Goal: Task Accomplishment & Management: Complete application form

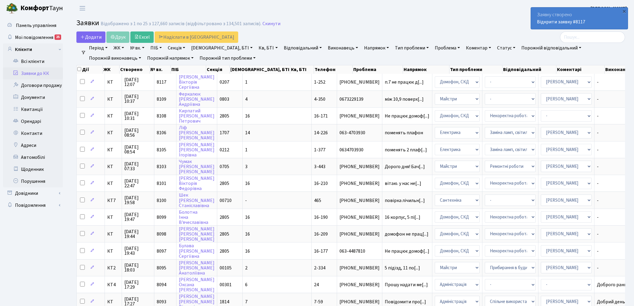
select select "25"
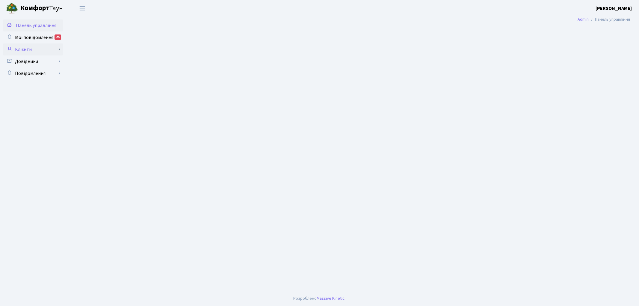
click at [39, 47] on link "Клієнти" at bounding box center [33, 49] width 60 height 12
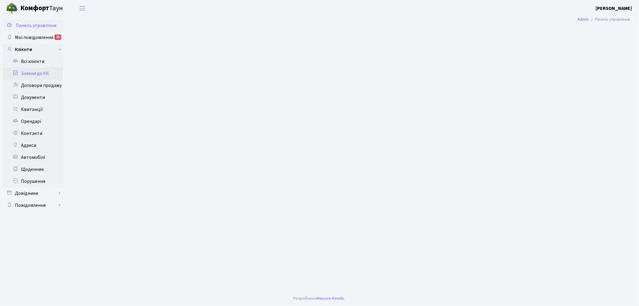
click at [43, 71] on link "Заявки до КК" at bounding box center [33, 73] width 60 height 12
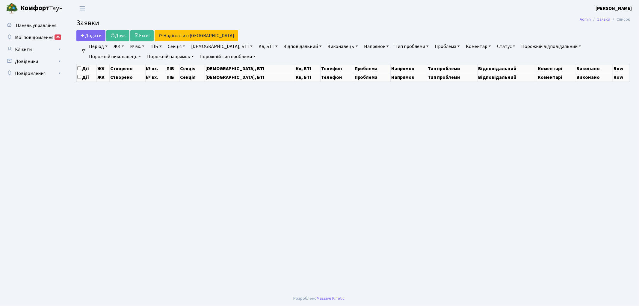
select select "25"
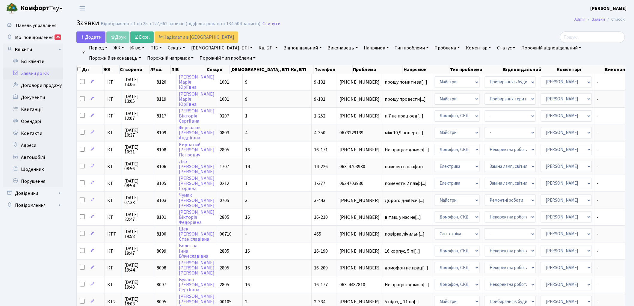
click at [52, 71] on link "Заявки до КК" at bounding box center [33, 73] width 60 height 12
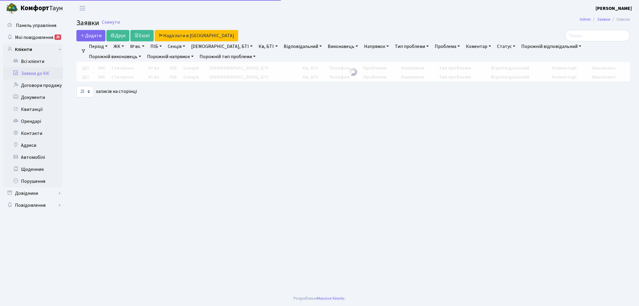
select select "25"
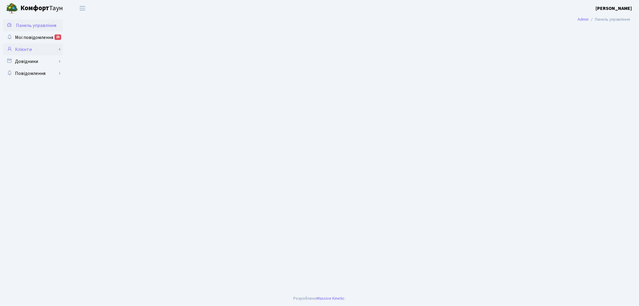
click at [31, 50] on link "Клієнти" at bounding box center [33, 49] width 60 height 12
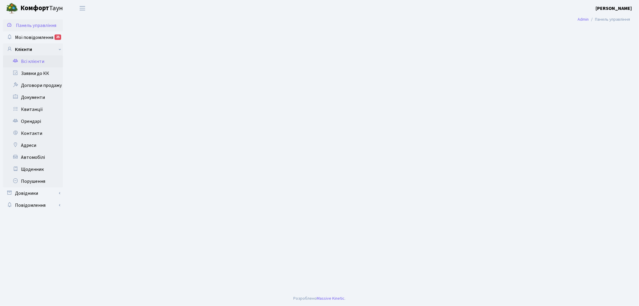
click at [39, 63] on link "Всі клієнти" at bounding box center [33, 61] width 60 height 12
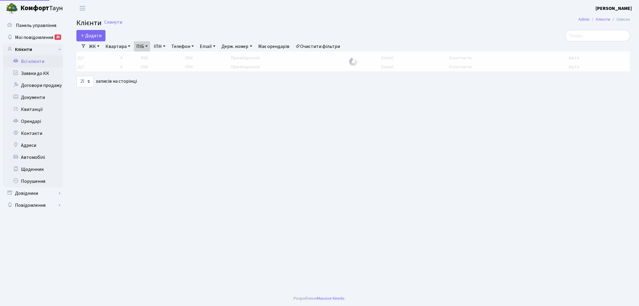
select select "25"
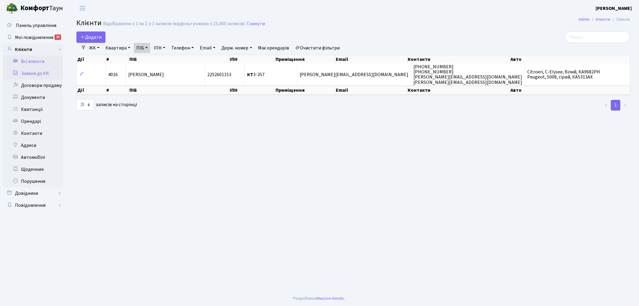
click at [33, 75] on link "Заявки до КК" at bounding box center [33, 73] width 60 height 12
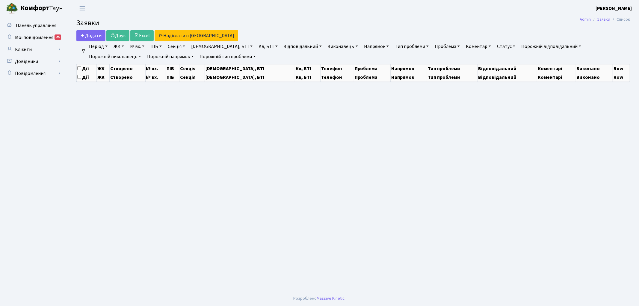
select select "25"
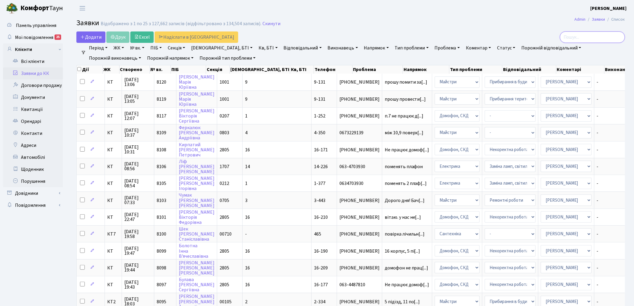
click at [575, 34] on input "search" at bounding box center [592, 36] width 65 height 11
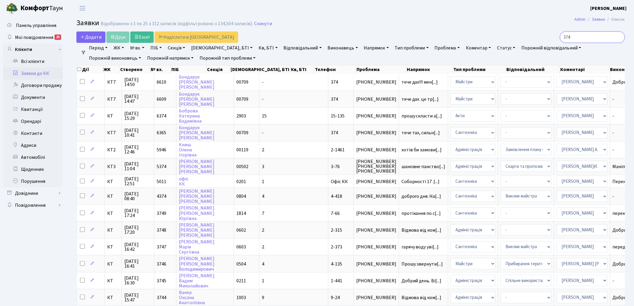
type input "374"
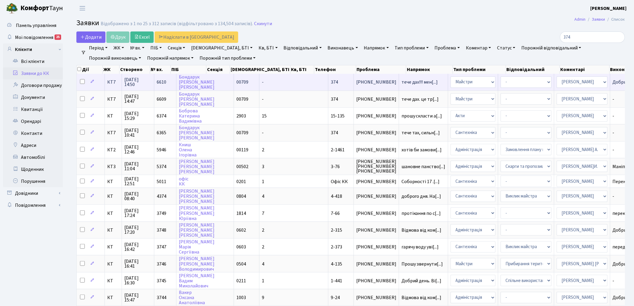
click at [113, 85] on td "КТ7" at bounding box center [113, 82] width 17 height 16
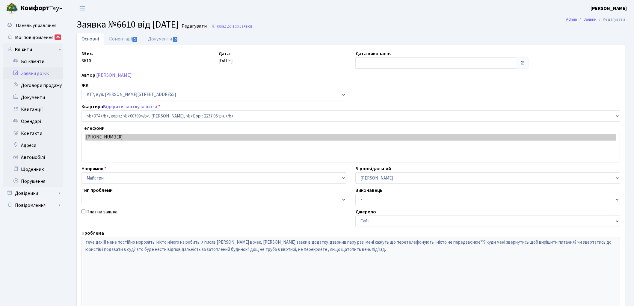
select select "18887"
type input "[DATE]"
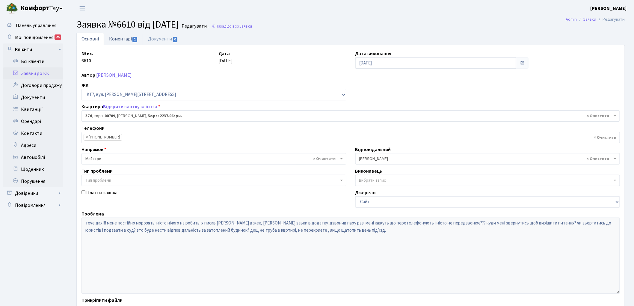
click at [127, 41] on link "Коментарі 1" at bounding box center [123, 39] width 39 height 12
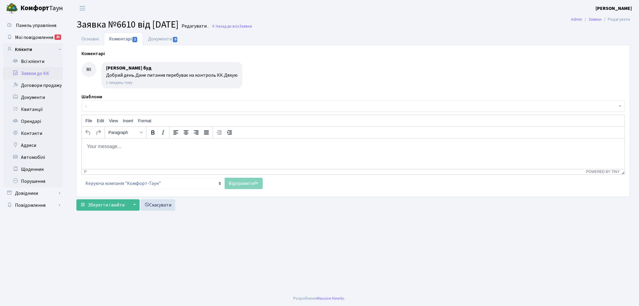
click at [50, 71] on link "Заявки до КК" at bounding box center [33, 73] width 60 height 12
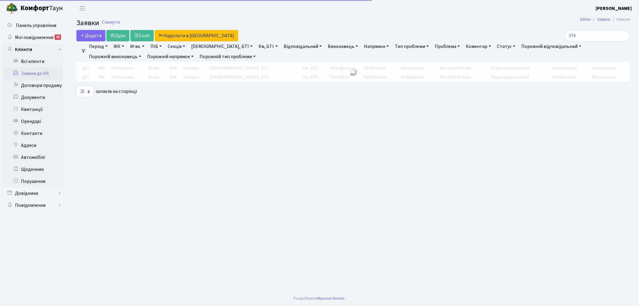
select select "25"
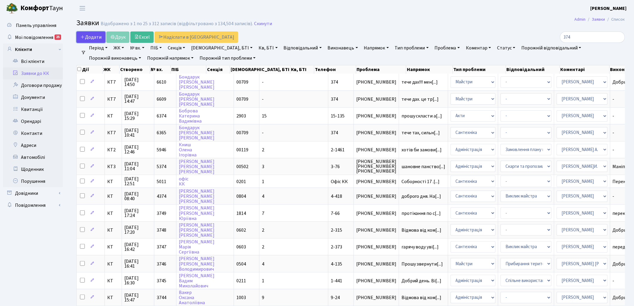
click at [95, 31] on link "Додати" at bounding box center [90, 36] width 29 height 11
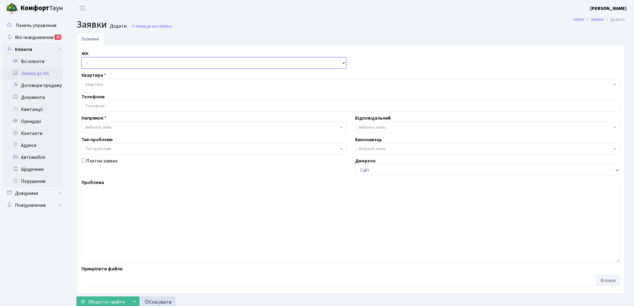
click at [110, 64] on select "- КТ, вул. Регенераторна, 4 КТ2, просп. [STREET_ADDRESS] [STREET_ADDRESS] [PERS…" at bounding box center [213, 62] width 265 height 11
select select "305"
click at [81, 57] on select "- КТ, вул. Регенераторна, 4 КТ2, просп. [STREET_ADDRESS] [STREET_ADDRESS] [PERS…" at bounding box center [213, 62] width 265 height 11
select select
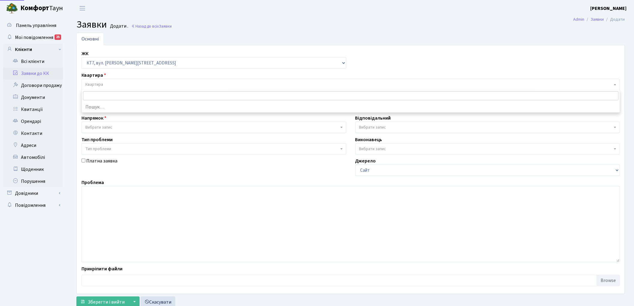
click at [107, 87] on span "Квартира" at bounding box center [348, 84] width 527 height 6
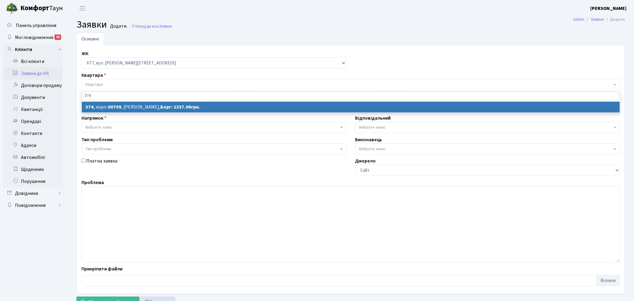
type input "374"
select select
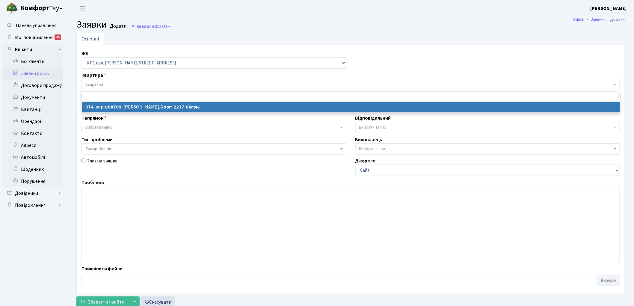
select select "18887"
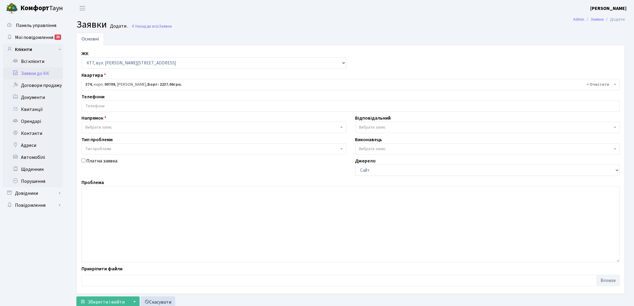
click at [120, 105] on input "search" at bounding box center [351, 106] width 538 height 11
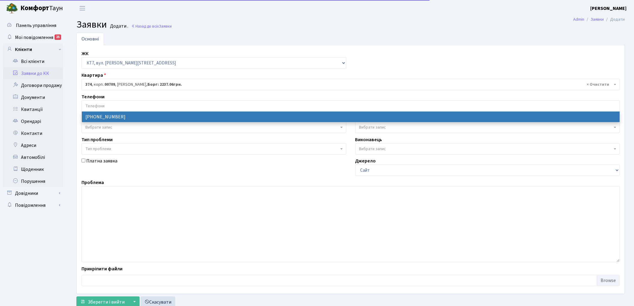
select select "60226"
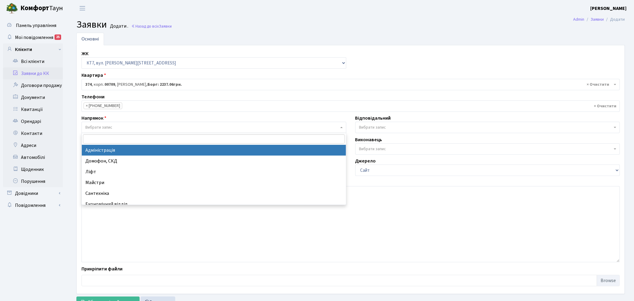
click at [98, 126] on span "Вибрати запис" at bounding box center [98, 127] width 27 height 6
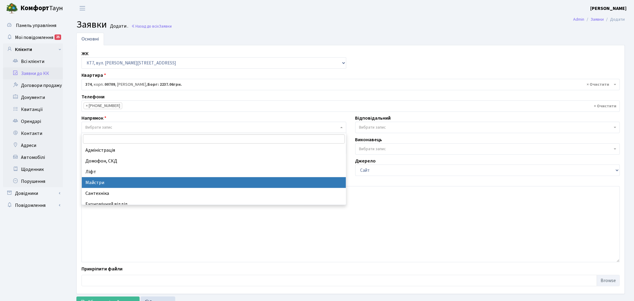
select select "1"
select select
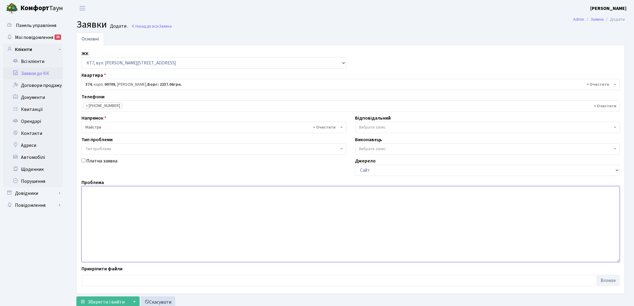
click at [142, 207] on textarea at bounding box center [350, 224] width 538 height 76
type textarea "тече вода з даху"
click at [371, 117] on label "Відповідальний" at bounding box center [373, 117] width 36 height 7
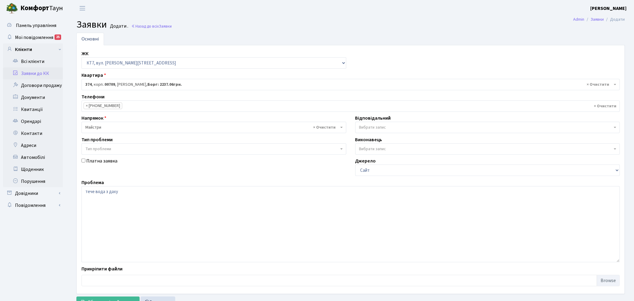
click at [370, 123] on span "Вибрати запис" at bounding box center [487, 127] width 265 height 11
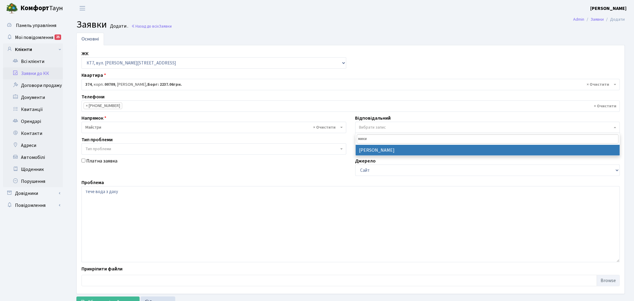
type input "мики"
select select "25"
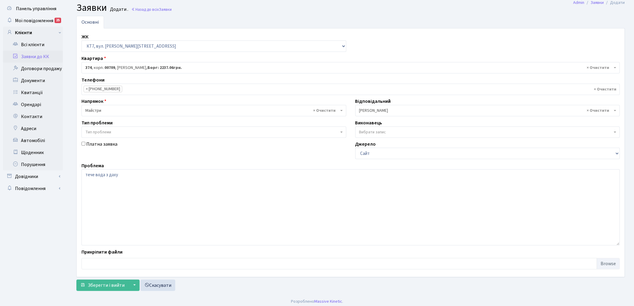
scroll to position [20, 0]
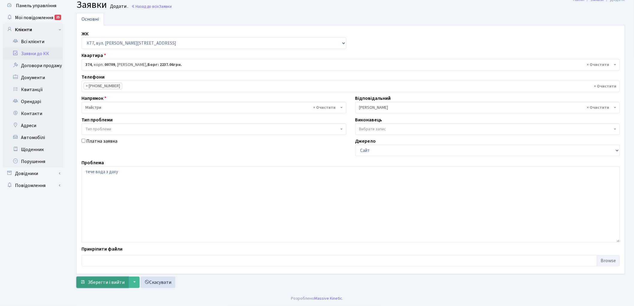
click at [100, 287] on button "Зберегти і вийти" at bounding box center [102, 281] width 52 height 11
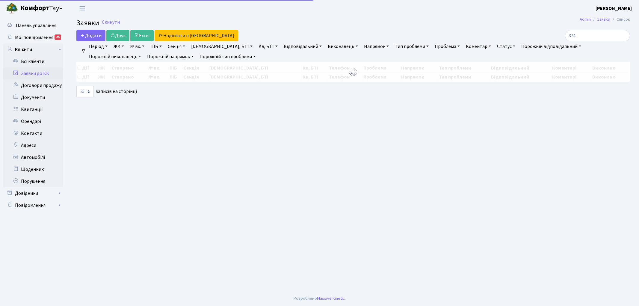
select select "25"
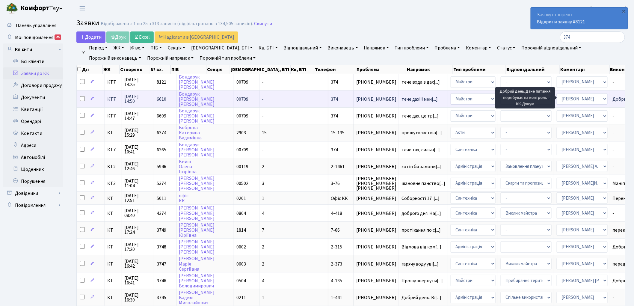
click at [612, 100] on span "Добрий день.Дан[...]" at bounding box center [634, 99] width 44 height 7
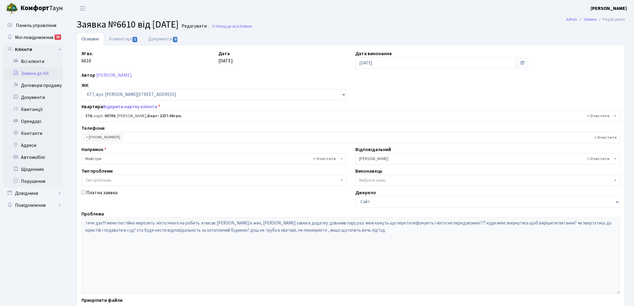
select select "18887"
click at [118, 44] on link "Коментарі 1" at bounding box center [123, 39] width 39 height 12
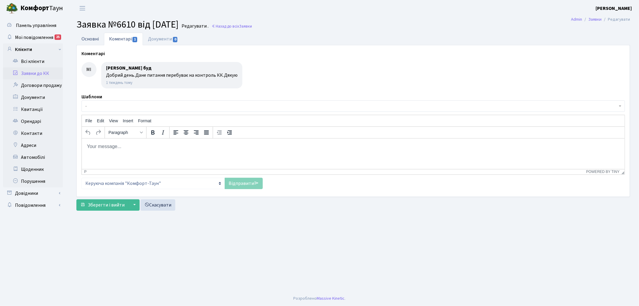
click at [89, 43] on link "Основні" at bounding box center [90, 39] width 28 height 12
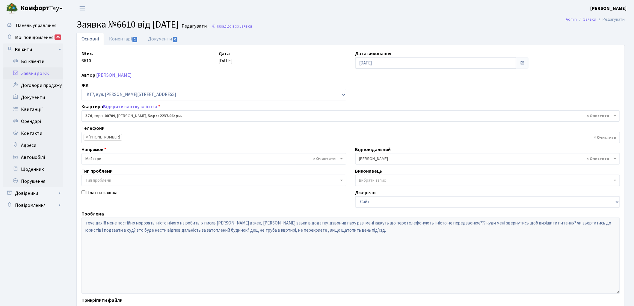
click at [29, 73] on link "Заявки до КК" at bounding box center [33, 73] width 60 height 12
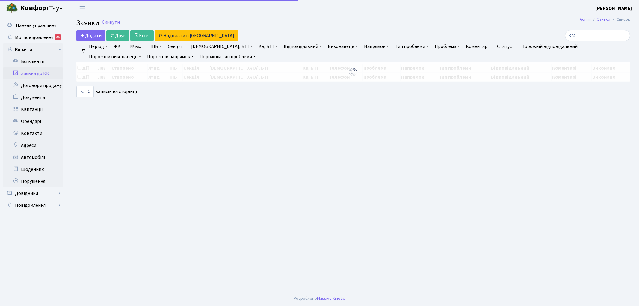
select select "25"
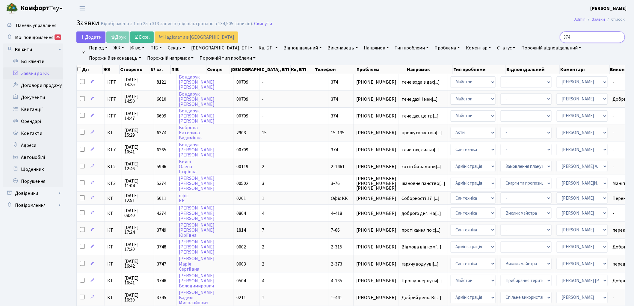
click at [618, 37] on input "374" at bounding box center [592, 36] width 65 height 11
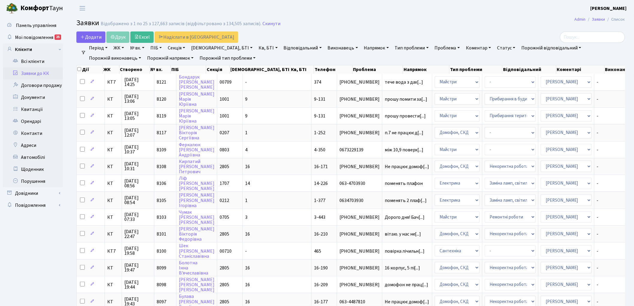
click at [32, 71] on link "Заявки до КК" at bounding box center [33, 73] width 60 height 12
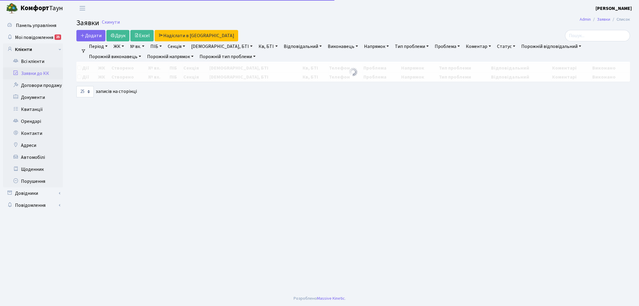
select select "25"
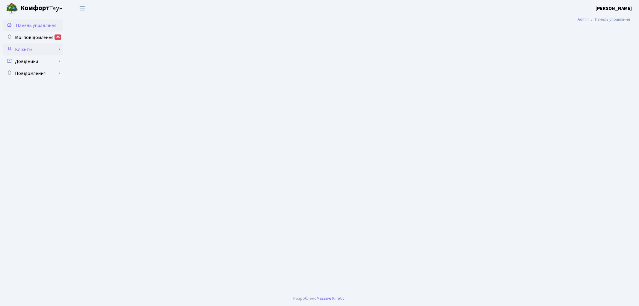
click at [43, 52] on link "Клієнти" at bounding box center [33, 49] width 60 height 12
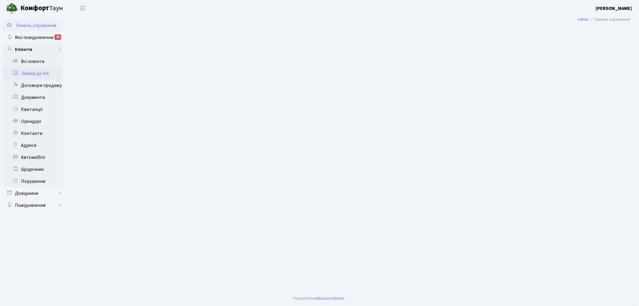
click at [41, 72] on link "Заявки до КК" at bounding box center [33, 73] width 60 height 12
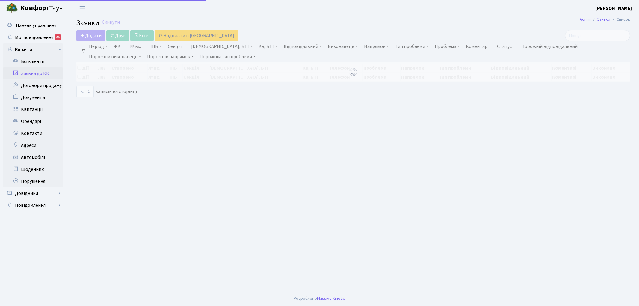
select select "25"
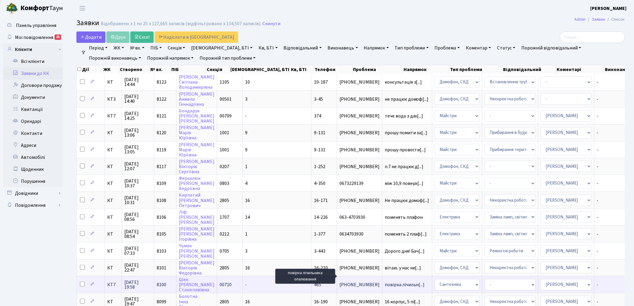
click at [385, 281] on span "повірка лічильн[...]" at bounding box center [405, 284] width 40 height 7
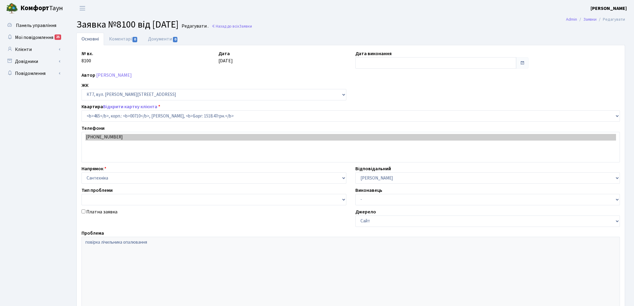
select select "18913"
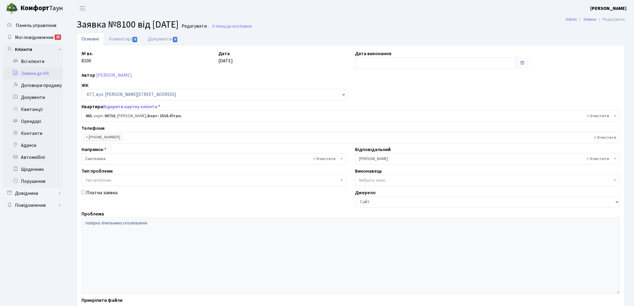
click at [38, 77] on link "Заявки до КК" at bounding box center [33, 73] width 60 height 12
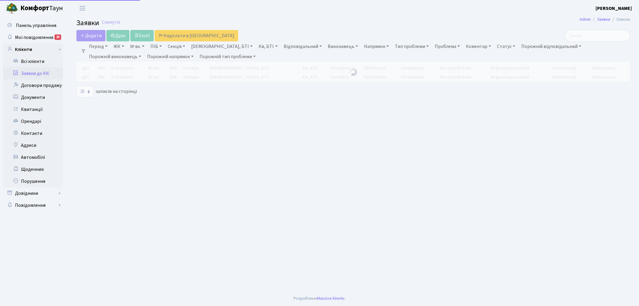
select select "25"
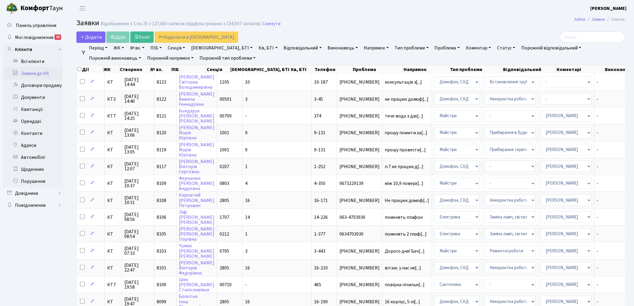
click at [48, 76] on link "Заявки до КК" at bounding box center [33, 73] width 60 height 12
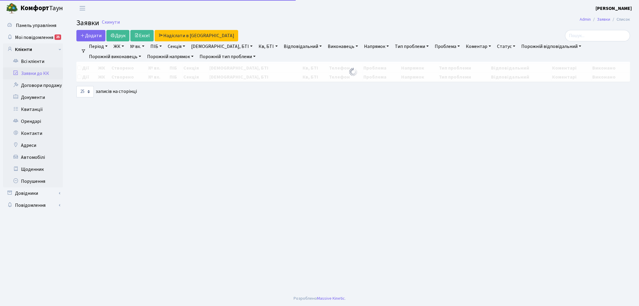
select select "25"
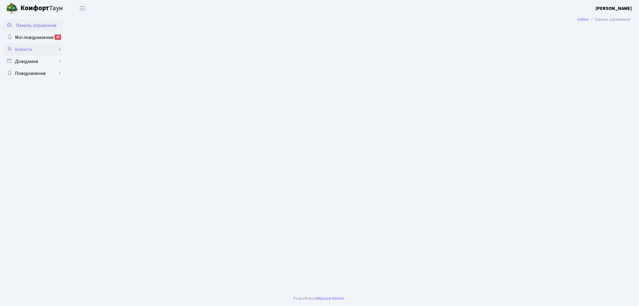
click at [46, 51] on link "Клієнти" at bounding box center [33, 49] width 60 height 12
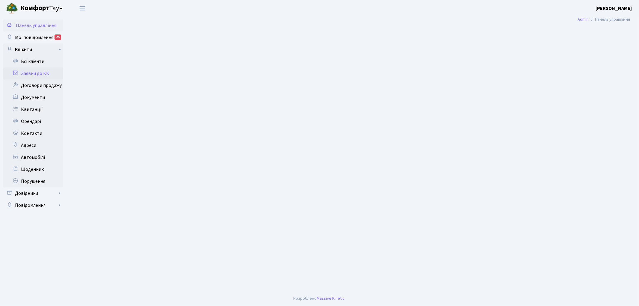
click at [34, 75] on link "Заявки до КК" at bounding box center [33, 73] width 60 height 12
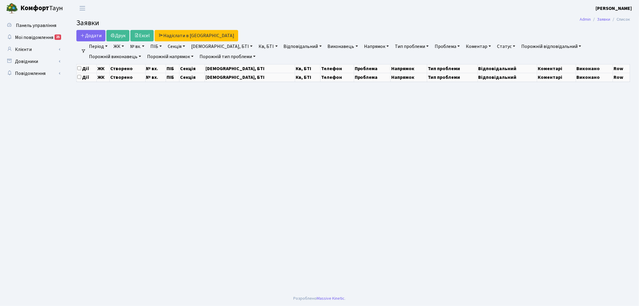
select select "25"
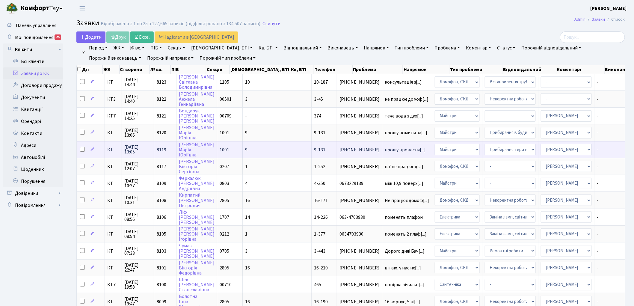
scroll to position [33, 0]
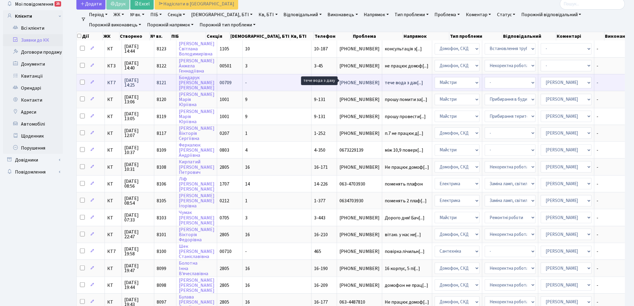
click at [385, 81] on span "тече вода з дах[...]" at bounding box center [404, 82] width 39 height 7
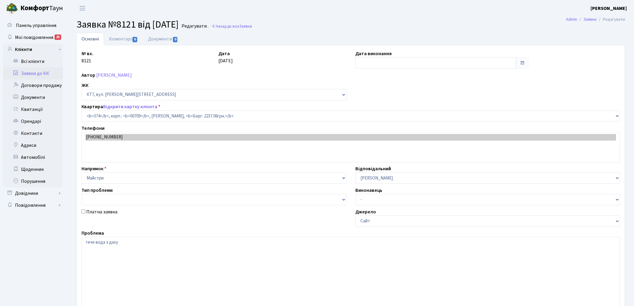
select select "18887"
